Goal: Find specific page/section: Find specific page/section

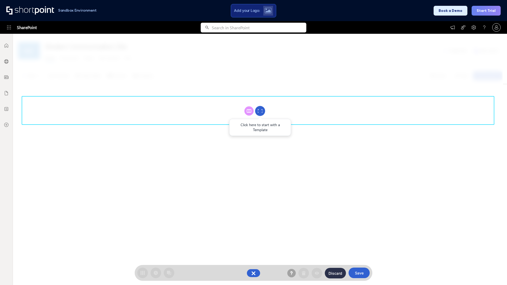
click at [260, 111] on circle at bounding box center [260, 111] width 10 height 10
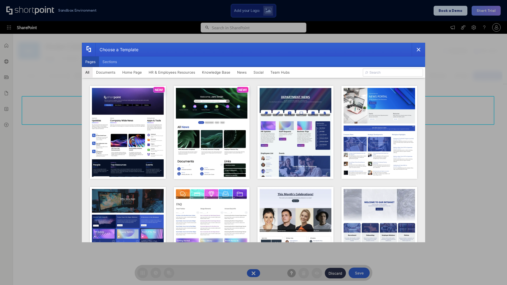
click at [90, 62] on button "Pages" at bounding box center [90, 61] width 17 height 11
type input "News Portal 6"
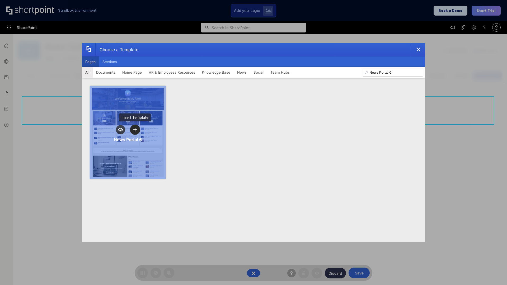
click at [135, 130] on icon "template selector" at bounding box center [135, 130] width 4 height 4
